Goal: Check status: Check status

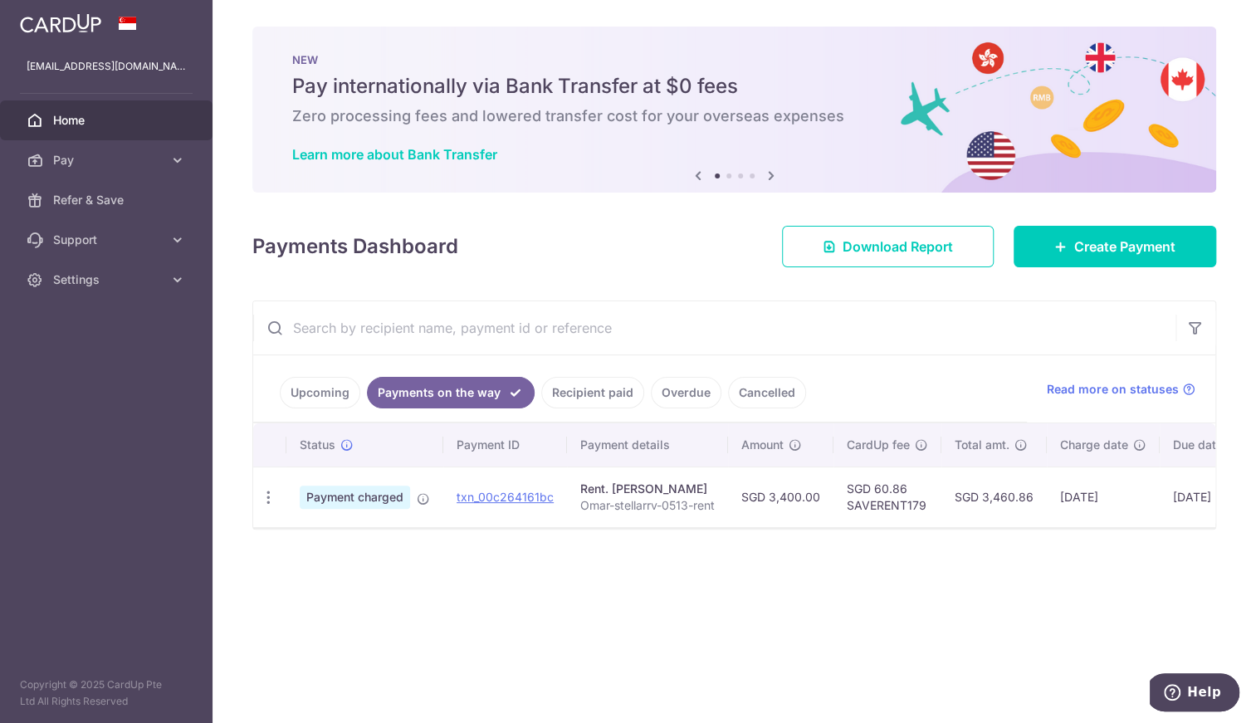
click at [318, 392] on link "Upcoming" at bounding box center [320, 393] width 80 height 32
click at [415, 393] on link "Payments on the way" at bounding box center [462, 393] width 144 height 32
